Goal: Transaction & Acquisition: Purchase product/service

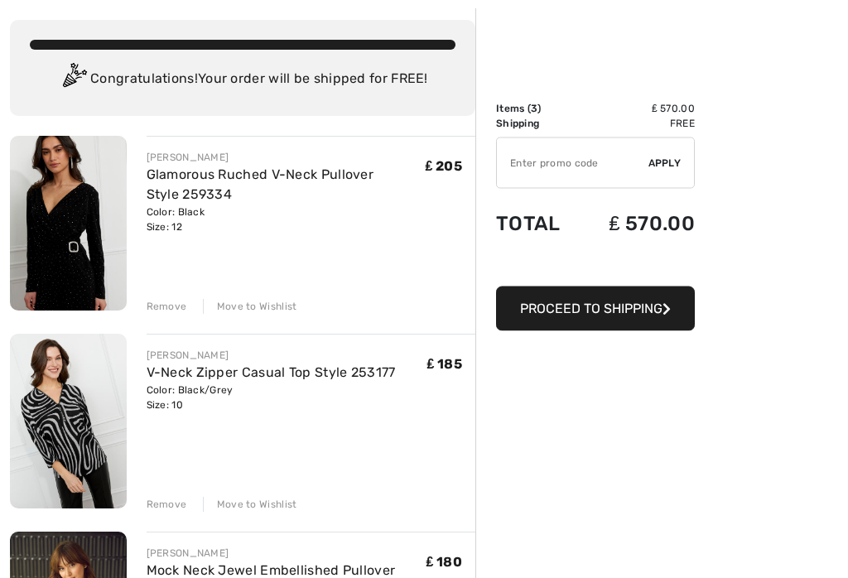
scroll to position [82, 0]
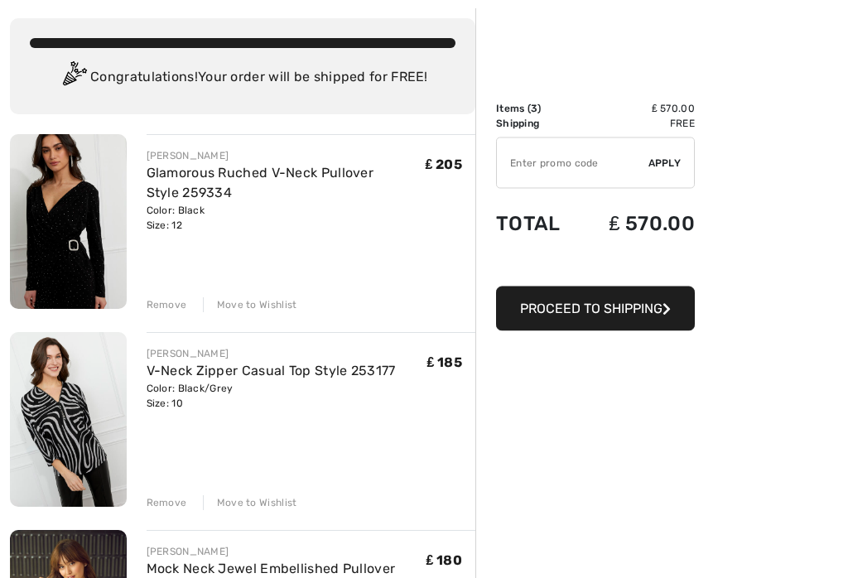
click at [168, 504] on div "Remove" at bounding box center [167, 503] width 41 height 15
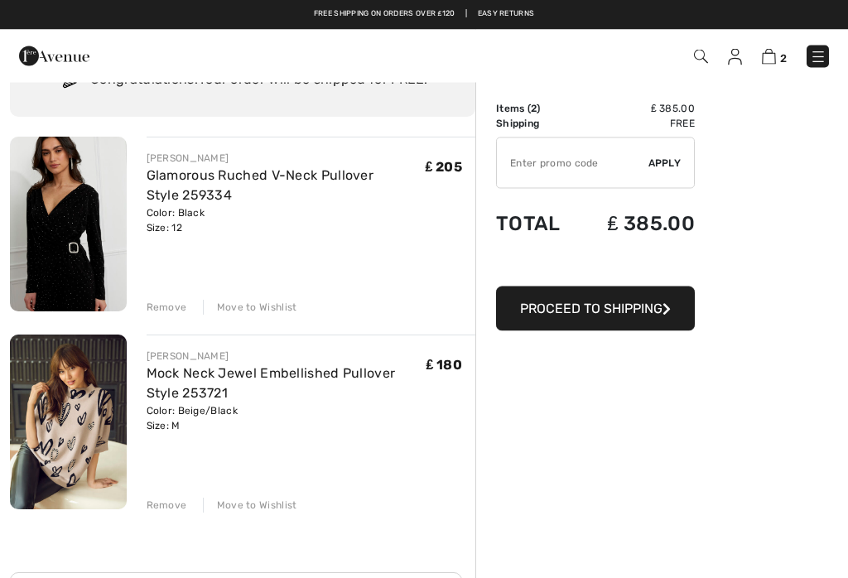
scroll to position [0, 0]
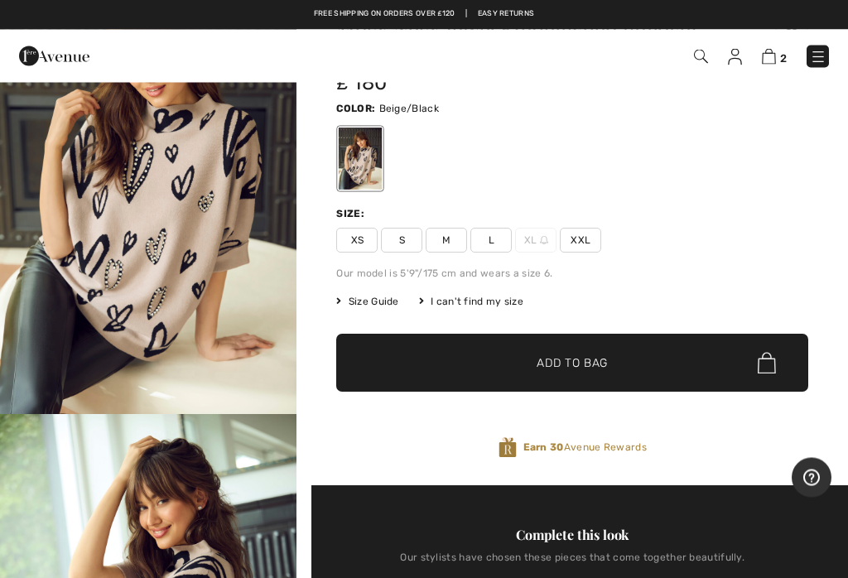
scroll to position [99, 0]
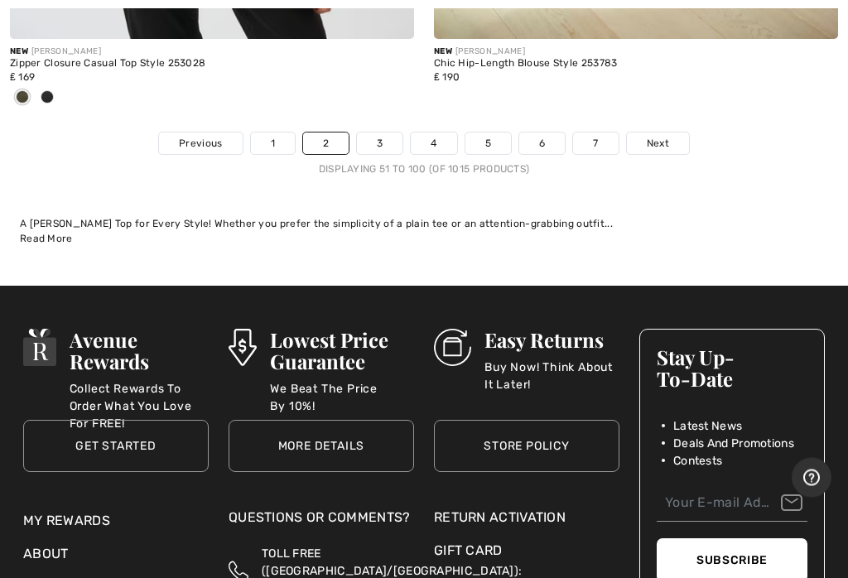
scroll to position [17887, 0]
click at [382, 133] on link "3" at bounding box center [380, 144] width 46 height 22
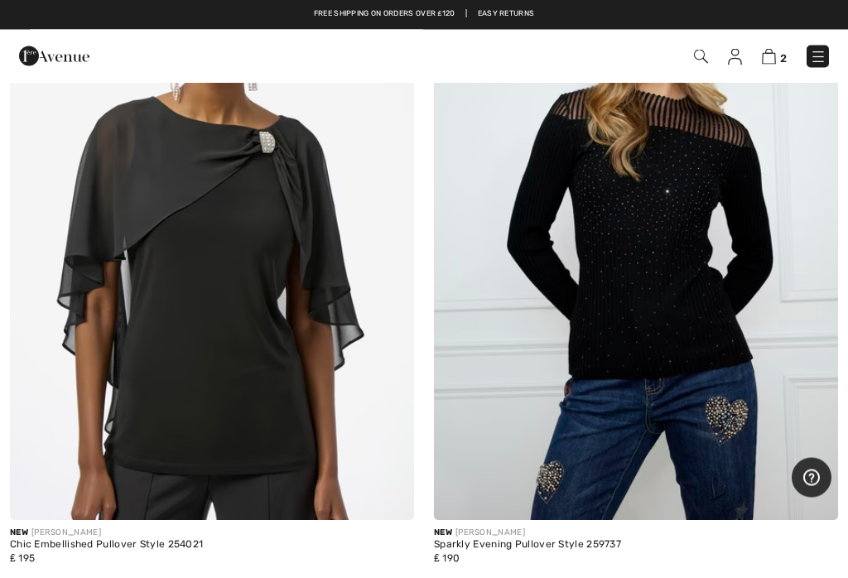
scroll to position [13032, 0]
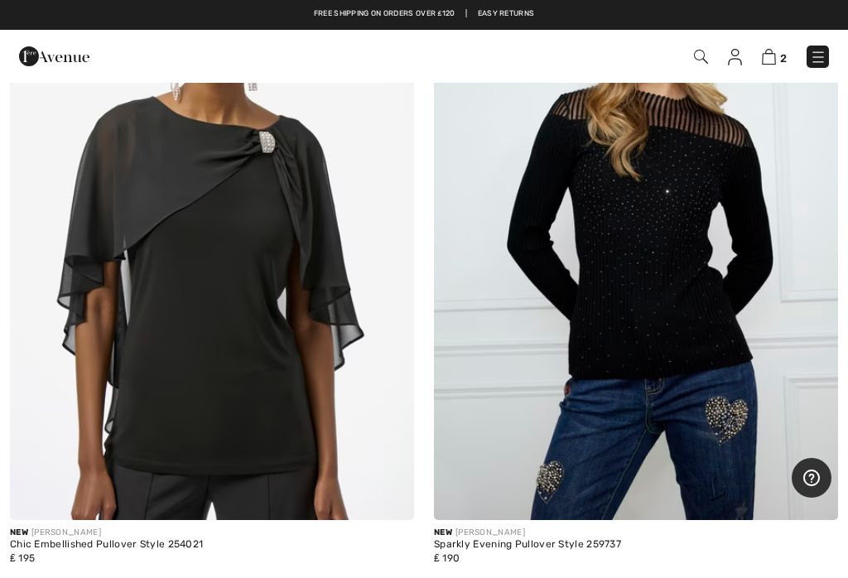
click at [681, 277] on img at bounding box center [636, 217] width 404 height 606
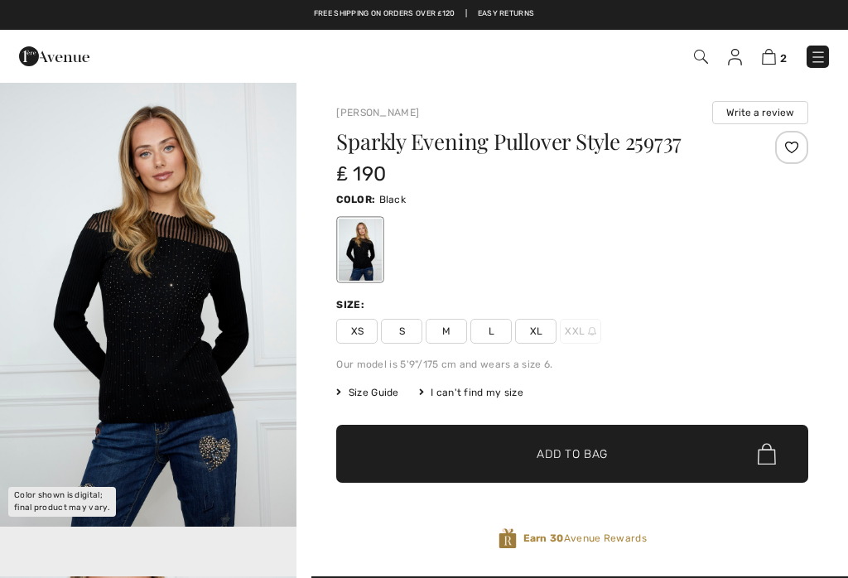
checkbox input "true"
click at [490, 330] on span "L" at bounding box center [490, 331] width 41 height 25
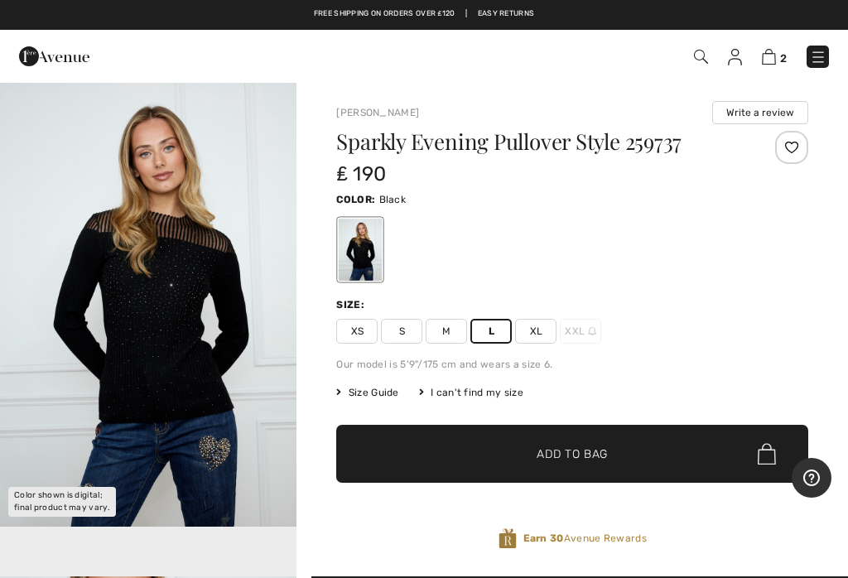
click at [380, 399] on span "Size Guide" at bounding box center [367, 392] width 62 height 15
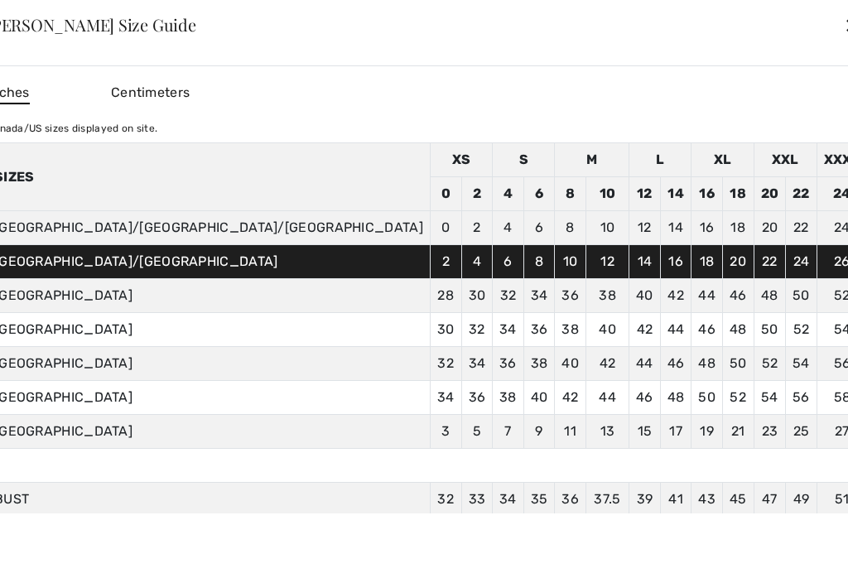
click at [844, 27] on div "✕" at bounding box center [852, 24] width 17 height 35
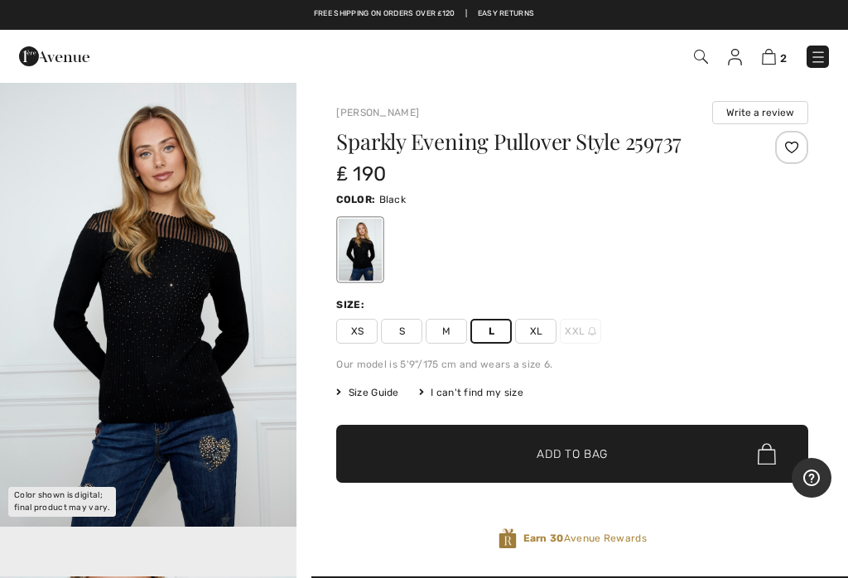
click at [576, 459] on span "Add to Bag" at bounding box center [572, 454] width 71 height 17
click at [774, 54] on img at bounding box center [769, 57] width 14 height 16
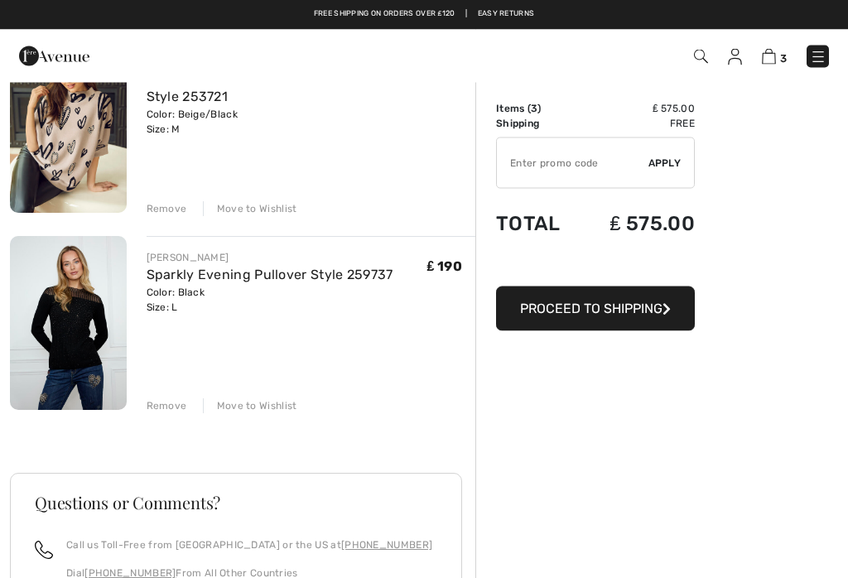
scroll to position [340, 0]
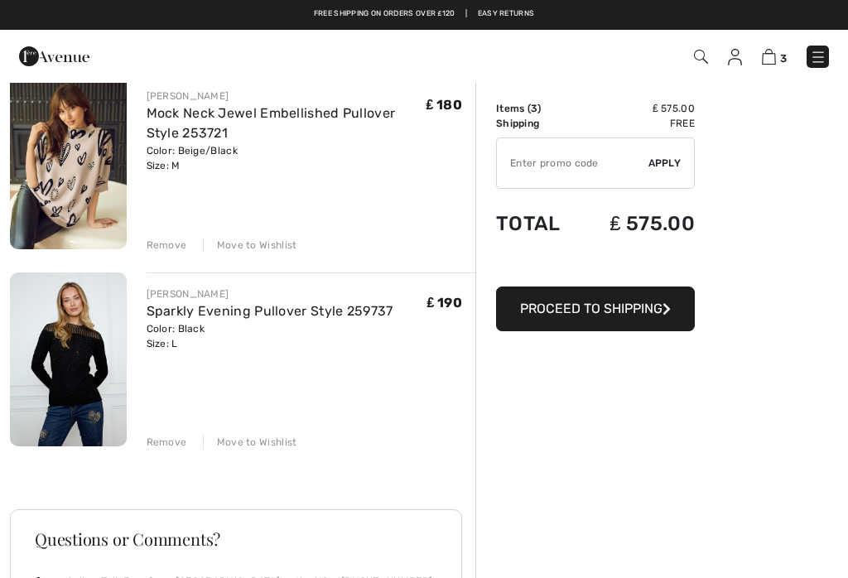
click at [627, 312] on span "Proceed to Shipping" at bounding box center [591, 309] width 142 height 16
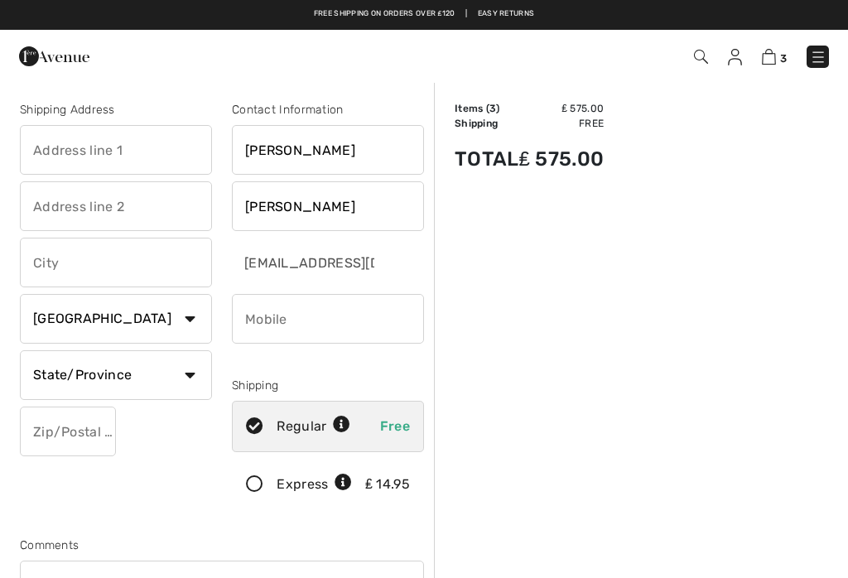
click at [261, 307] on input "phone" at bounding box center [328, 319] width 192 height 50
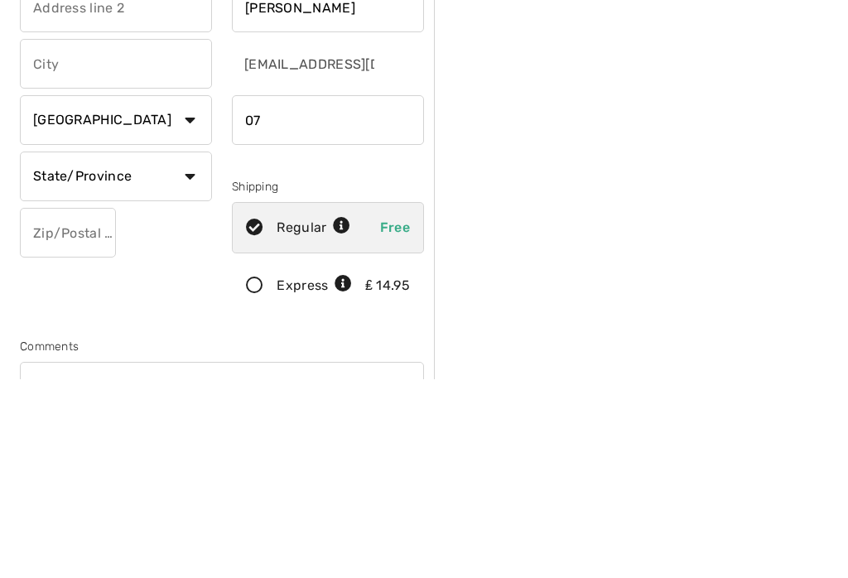
type input "0"
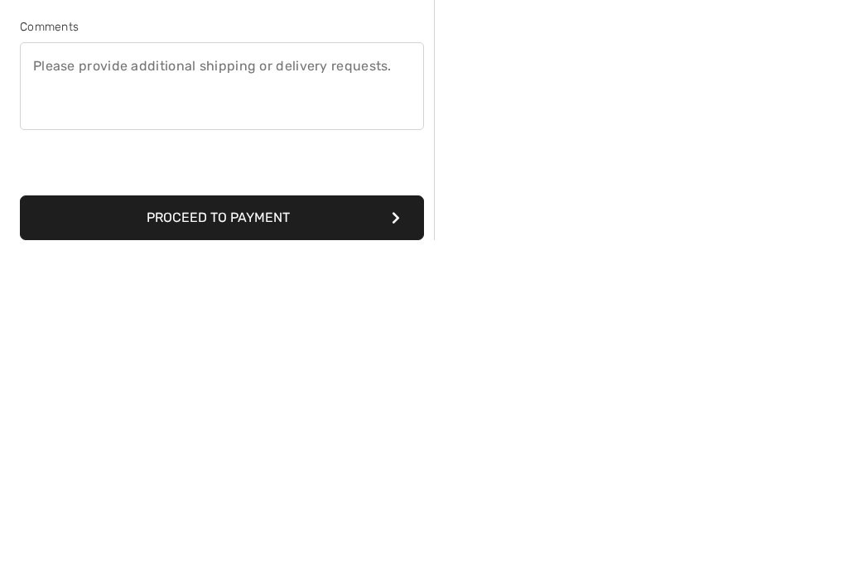
scroll to position [186, 0]
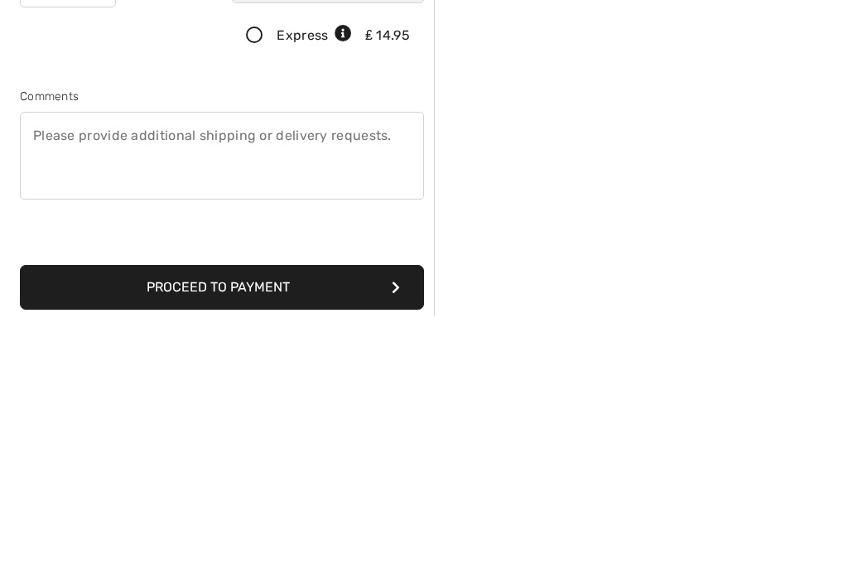
type input "4407870179210"
click at [50, 374] on textarea at bounding box center [222, 418] width 404 height 88
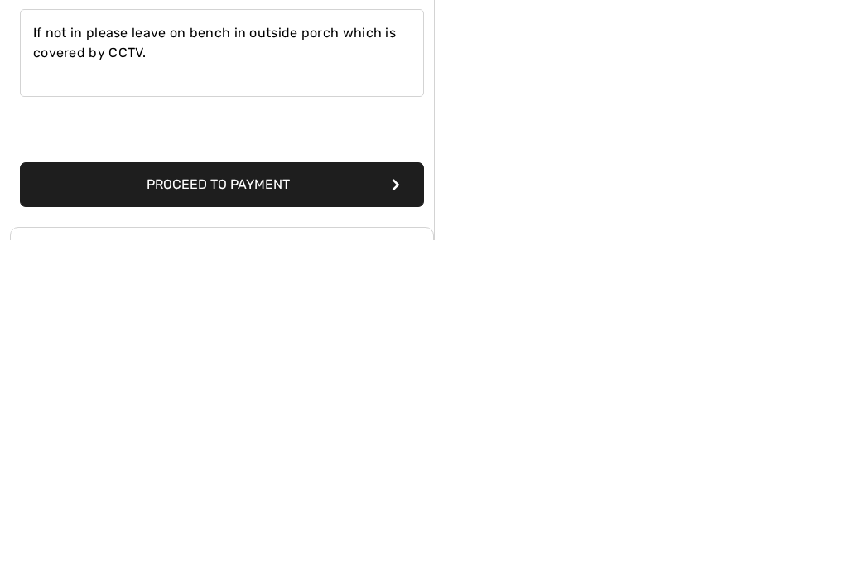
scroll to position [263, 0]
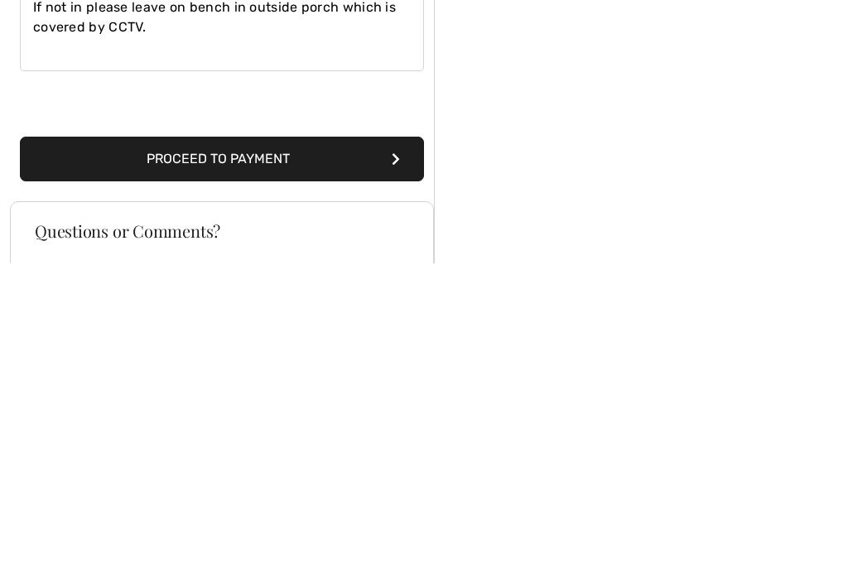
type textarea "If not in please leave on bench in outside porch which is covered by CCTV."
click at [382, 451] on button "Proceed to Payment" at bounding box center [222, 473] width 404 height 45
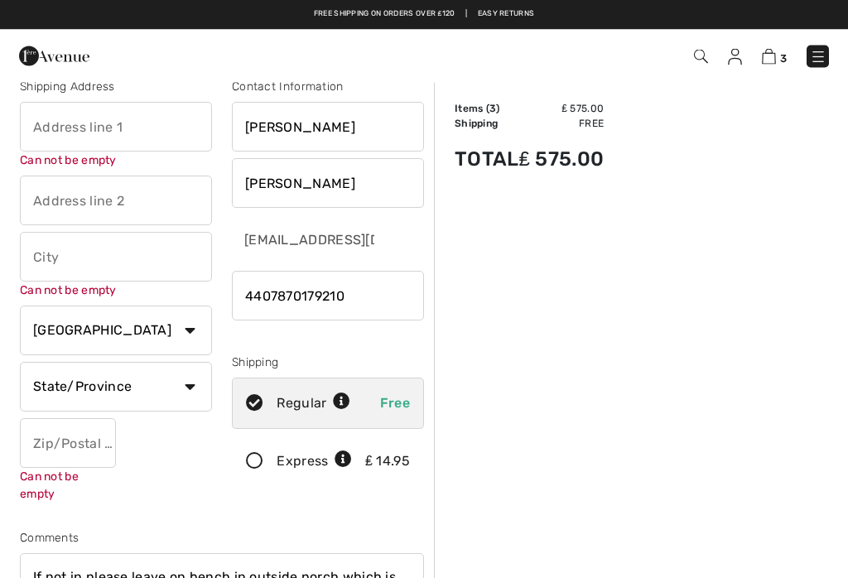
scroll to position [6, 0]
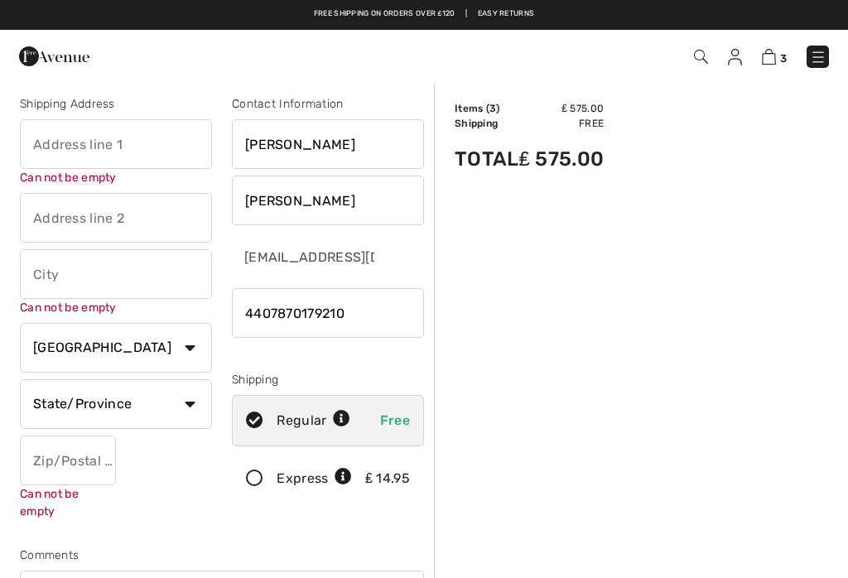
click at [58, 144] on input "text" at bounding box center [116, 144] width 192 height 50
type input "[PERSON_NAME][GEOGRAPHIC_DATA]"
click at [54, 218] on input "text" at bounding box center [116, 218] width 192 height 50
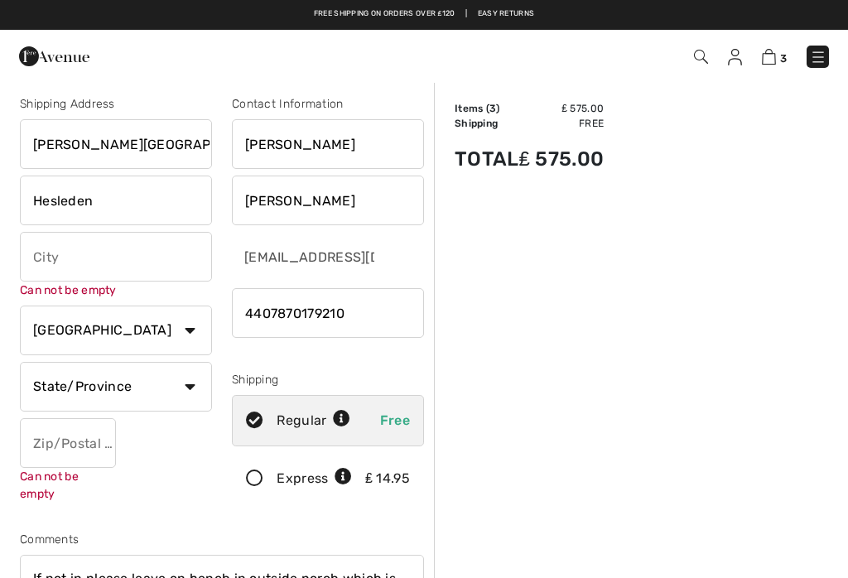
type input "Hesleden"
click at [70, 250] on input "text" at bounding box center [116, 257] width 192 height 50
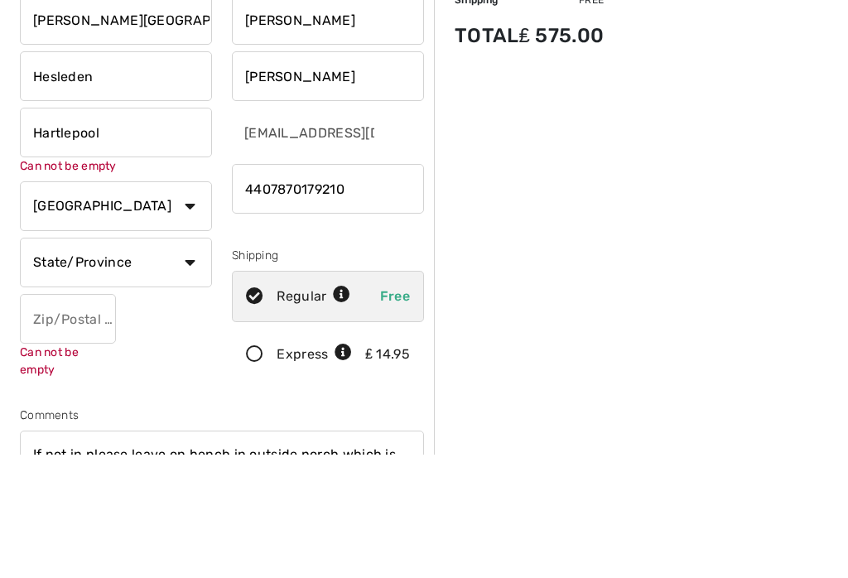
type input "Hartlepool"
click at [188, 306] on select "Country Canada United States Afghanistan Aland Islands Albania Algeria American…" at bounding box center [116, 331] width 192 height 50
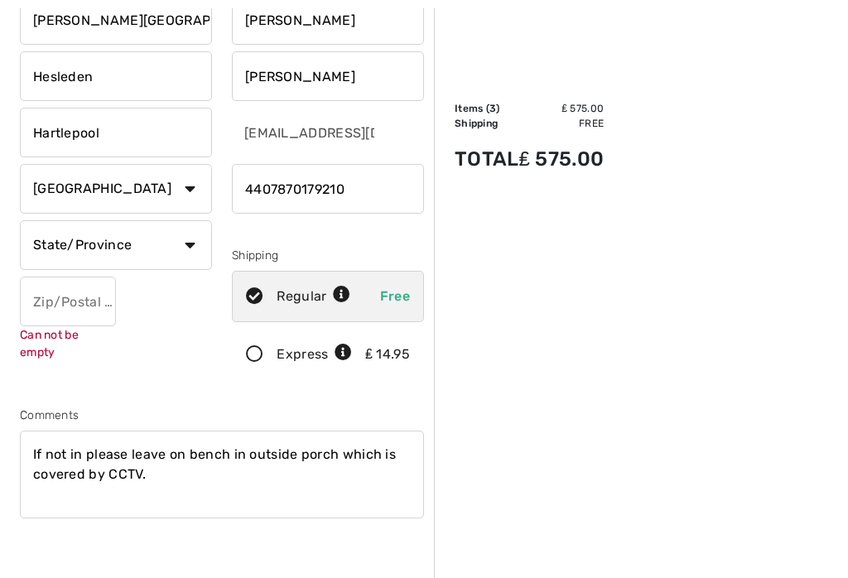
select select "GB"
click at [56, 248] on input "text" at bounding box center [116, 245] width 192 height 50
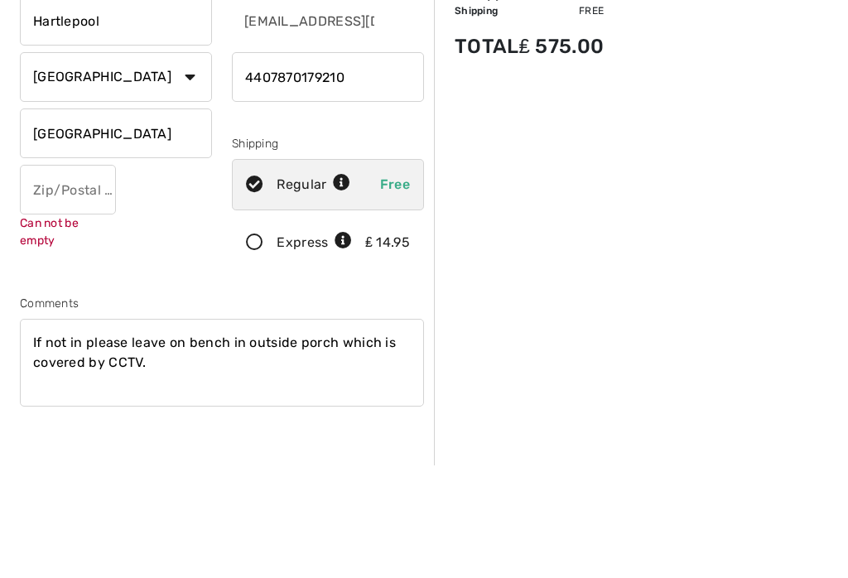
type input "[GEOGRAPHIC_DATA]"
click at [43, 277] on input "text" at bounding box center [68, 302] width 96 height 50
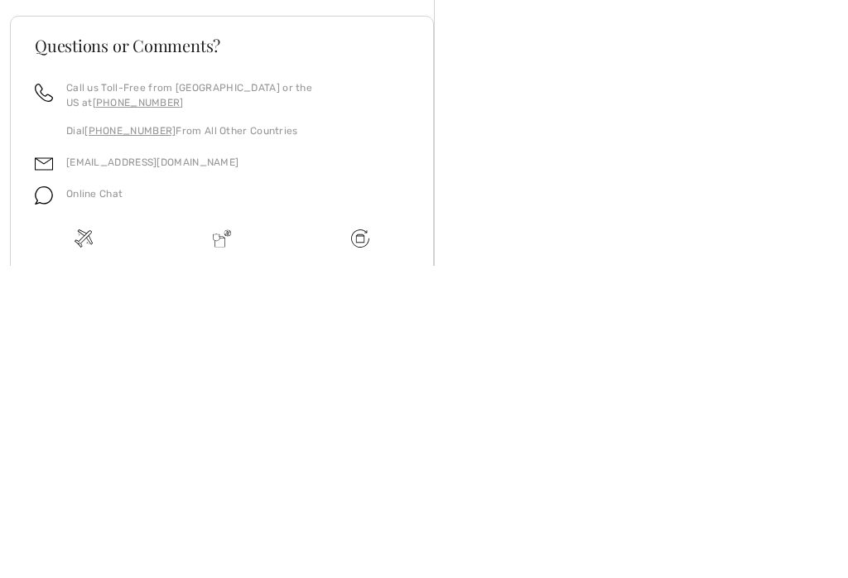
scroll to position [464, 0]
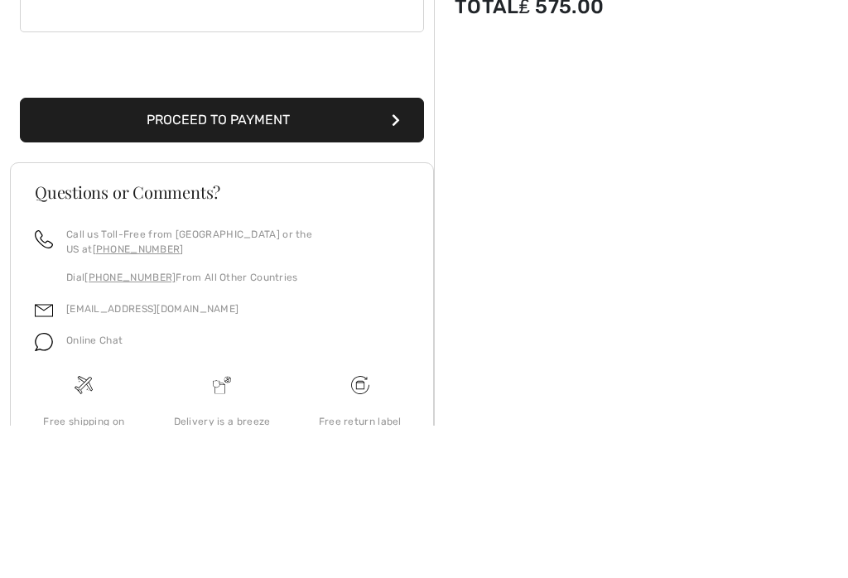
type input "TS274PD"
click at [398, 266] on icon "submit" at bounding box center [396, 272] width 8 height 13
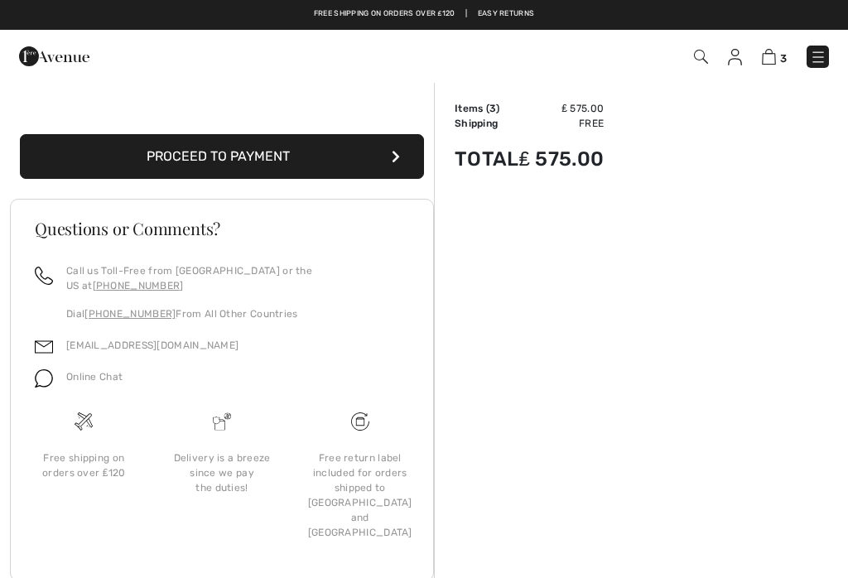
click at [386, 166] on button "Proceed to Payment" at bounding box center [222, 156] width 404 height 45
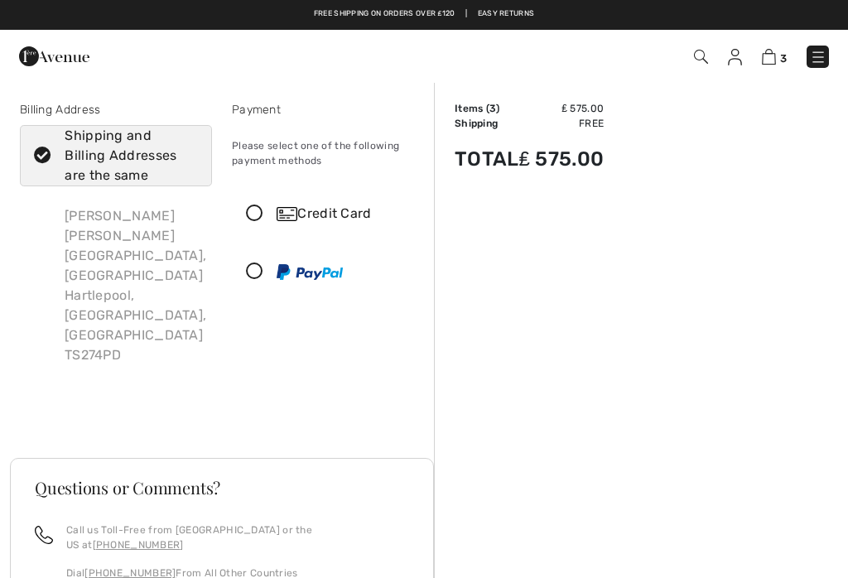
click at [818, 55] on img at bounding box center [818, 57] width 17 height 17
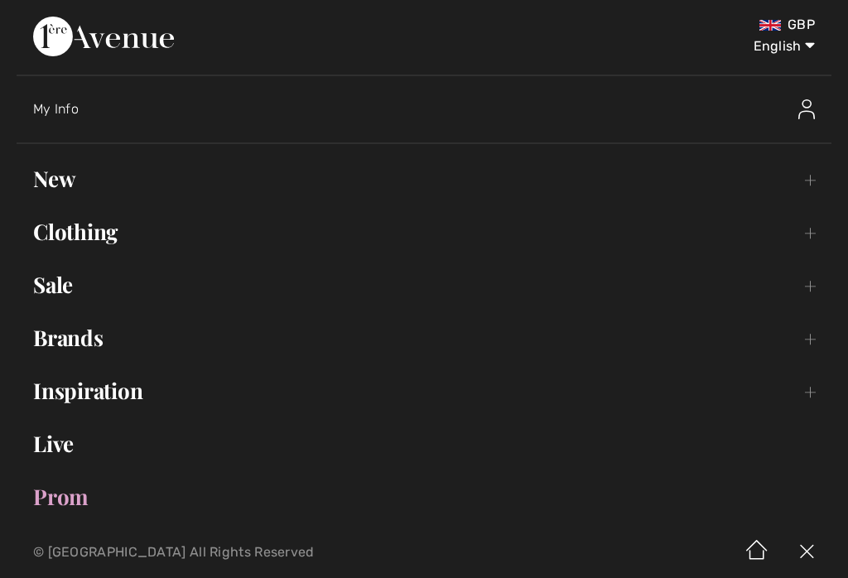
click at [805, 552] on img at bounding box center [807, 552] width 50 height 51
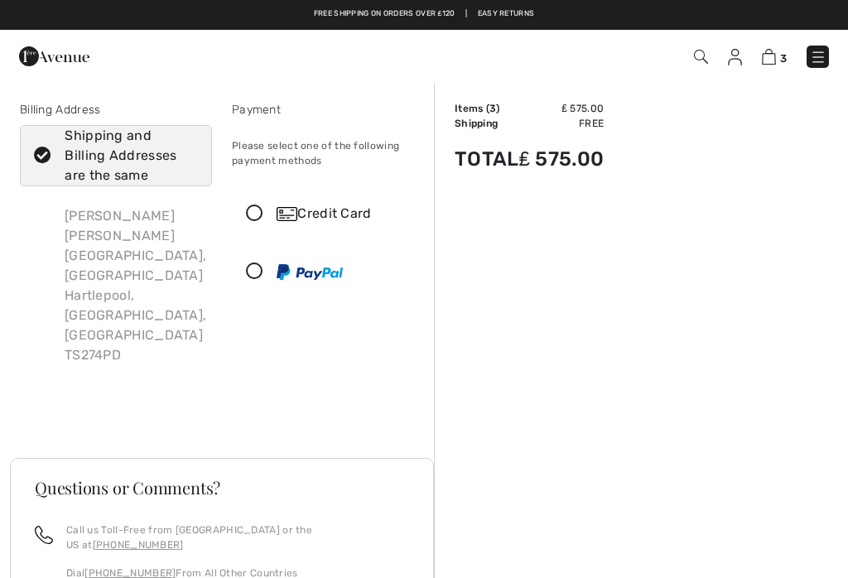
click at [669, 337] on div "Order Summary Details Items ( 3 ) ₤ 575.00 Promo code ₤ 0.00 Shipping Free Tax1…" at bounding box center [641, 481] width 414 height 801
click at [263, 221] on icon at bounding box center [255, 213] width 44 height 17
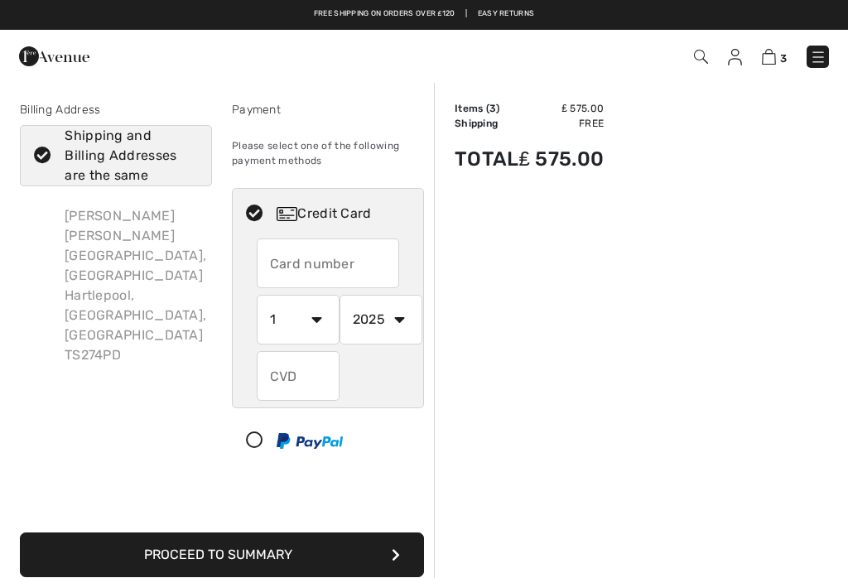
click at [299, 264] on input "text" at bounding box center [328, 264] width 143 height 50
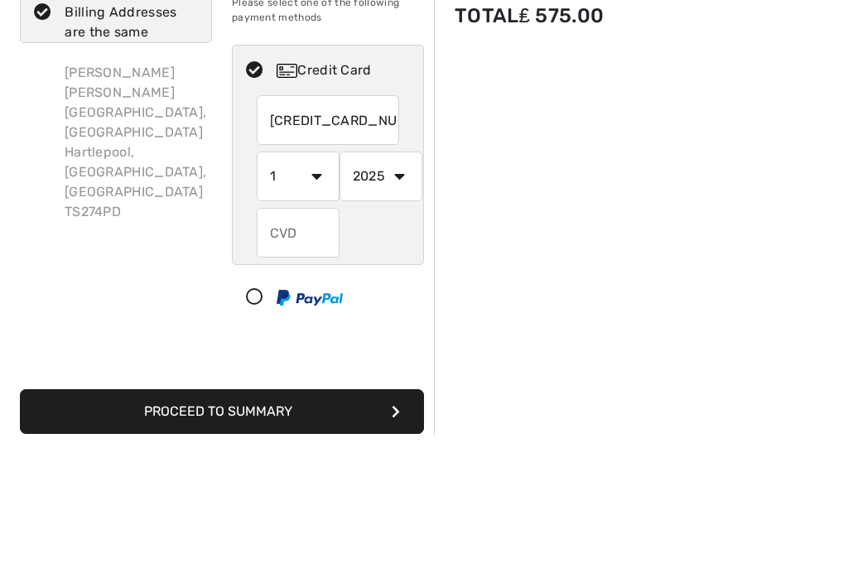
type input "[CREDIT_CARD_NUMBER]"
click at [326, 295] on select "1 2 3 4 5 6 7 8 9 10 11 12" at bounding box center [298, 320] width 83 height 50
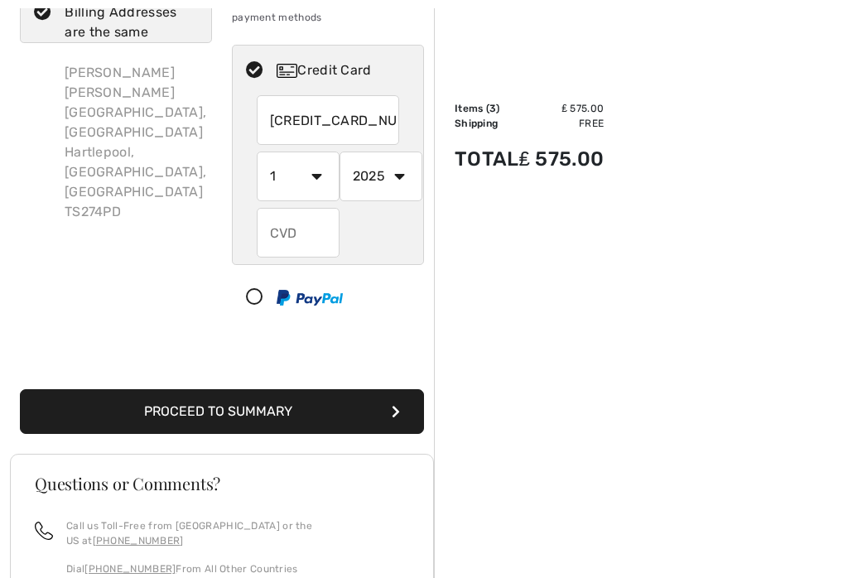
click at [322, 182] on select "1 2 3 4 5 6 7 8 9 10 11 12" at bounding box center [298, 177] width 83 height 50
select select "11"
click at [409, 182] on select "2025 2026 2027 2028 2029 2030 2031 2032 2033 2034 2035" at bounding box center [381, 177] width 83 height 50
select select "2028"
click at [292, 239] on input "text" at bounding box center [298, 233] width 83 height 50
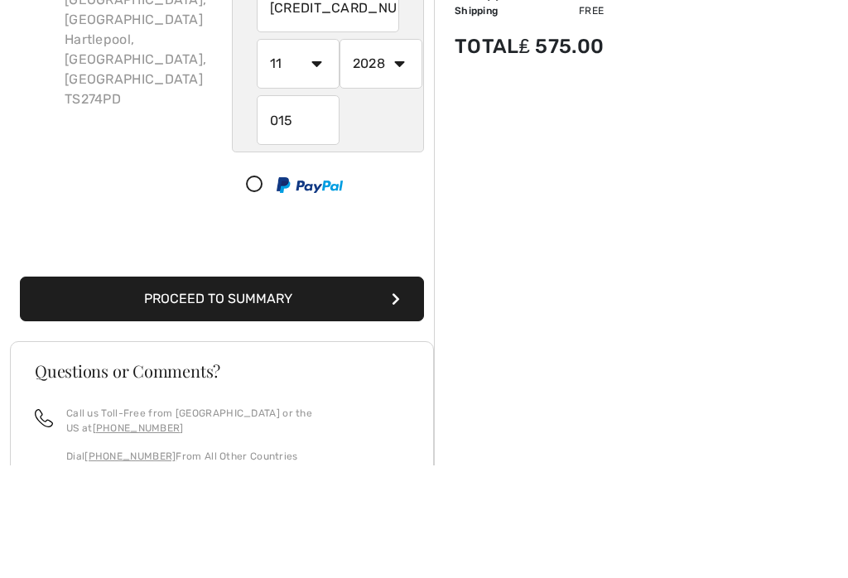
scroll to position [256, 0]
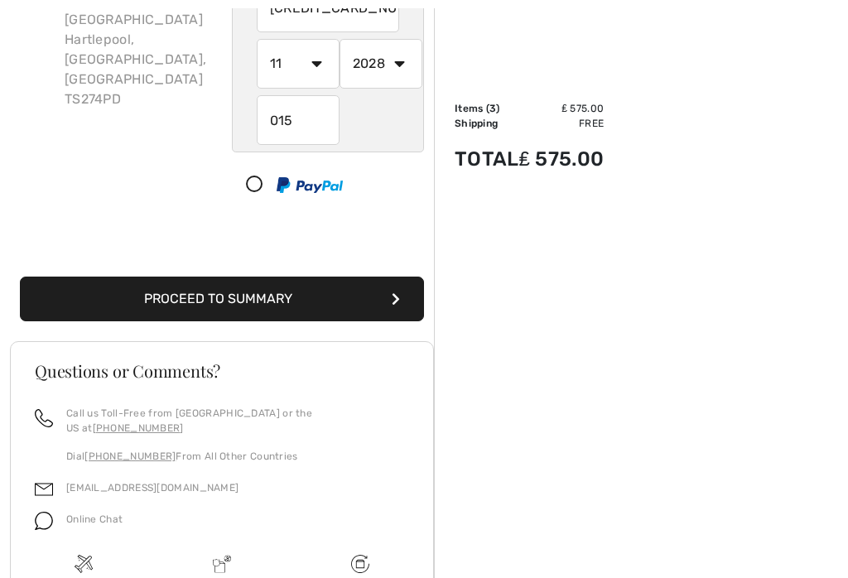
type input "015"
click at [331, 297] on button "Proceed to Summary" at bounding box center [222, 299] width 404 height 45
click at [403, 293] on button "Proceed to Summary" at bounding box center [222, 299] width 404 height 45
click at [214, 300] on button "Proceed to Summary" at bounding box center [222, 299] width 404 height 45
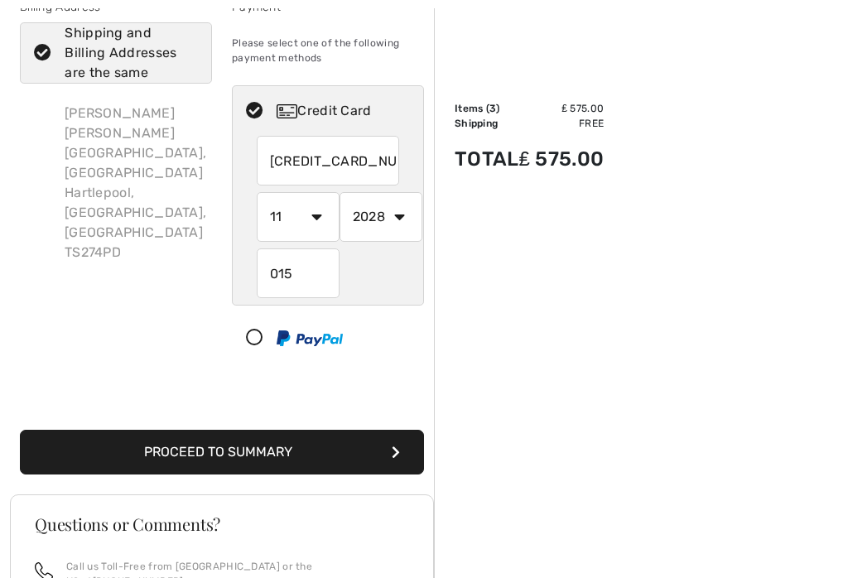
scroll to position [103, 0]
click at [401, 454] on button "Proceed to Summary" at bounding box center [222, 452] width 404 height 45
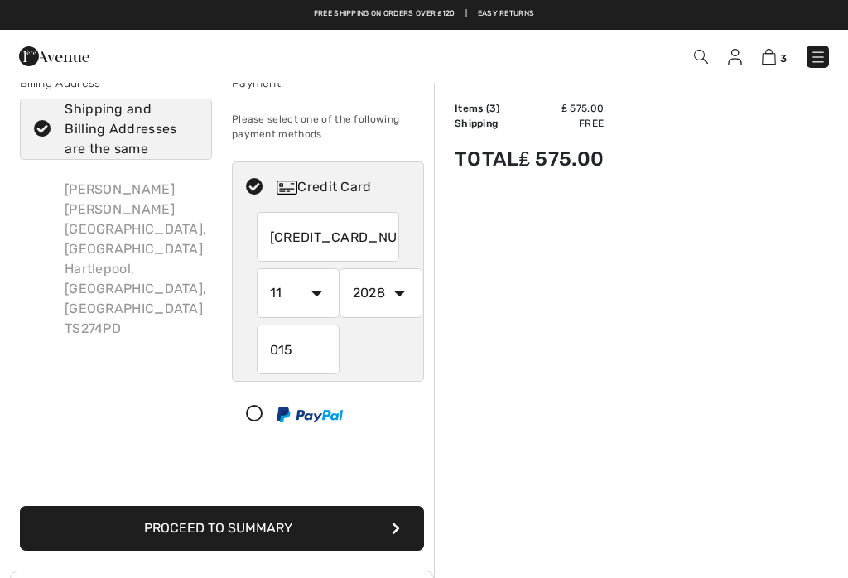
scroll to position [0, 0]
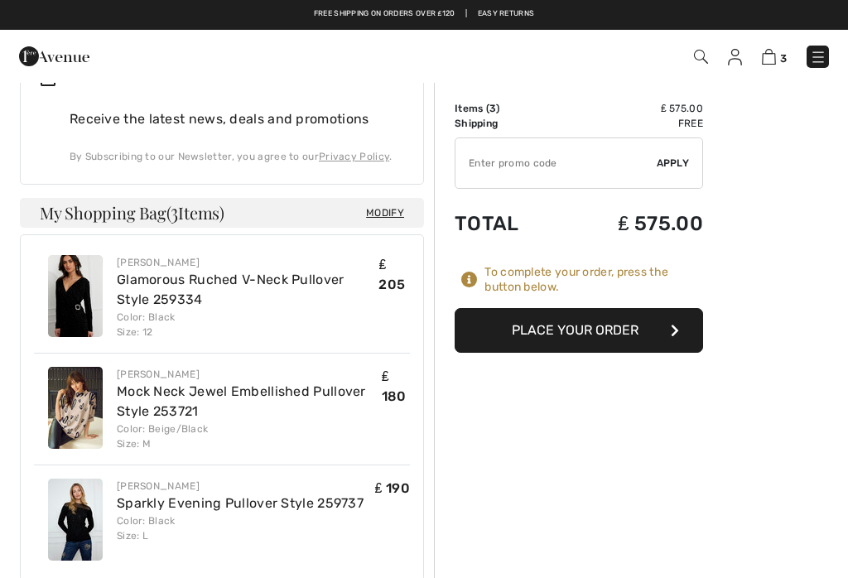
scroll to position [833, 0]
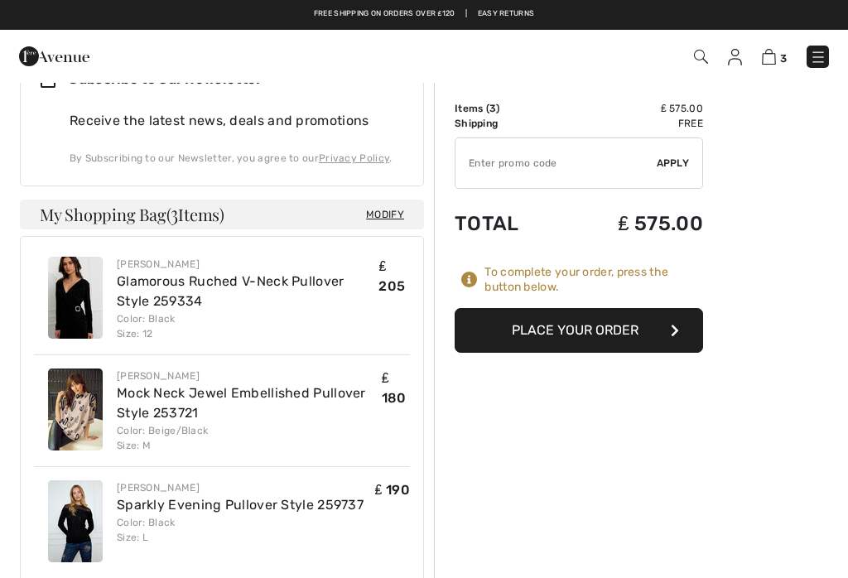
click at [673, 330] on icon "button" at bounding box center [675, 330] width 8 height 13
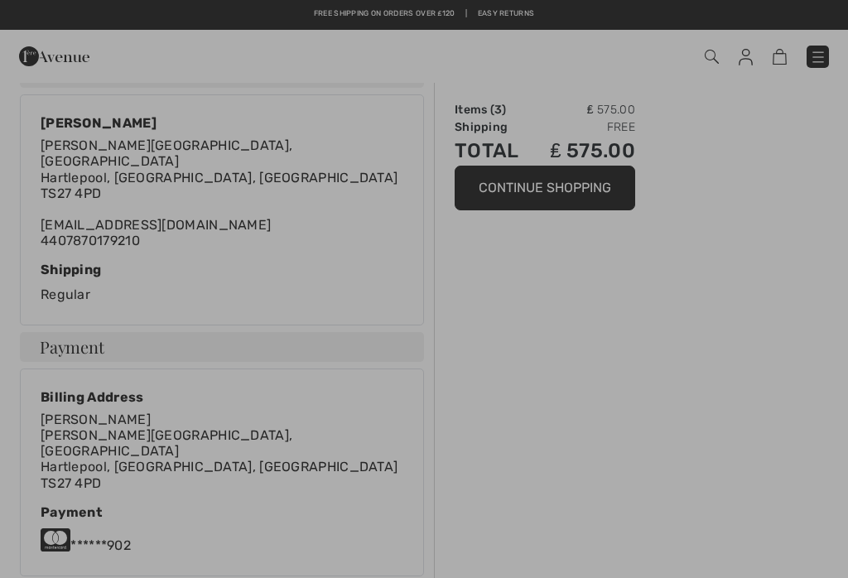
scroll to position [360, 0]
